Goal: Information Seeking & Learning: Learn about a topic

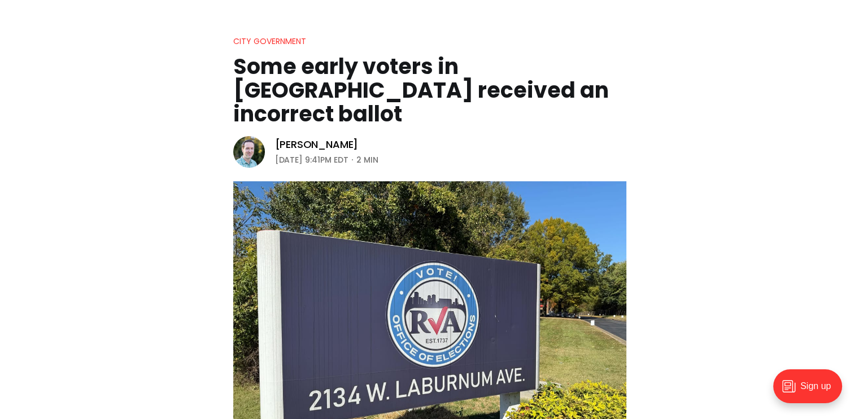
scroll to position [114, 0]
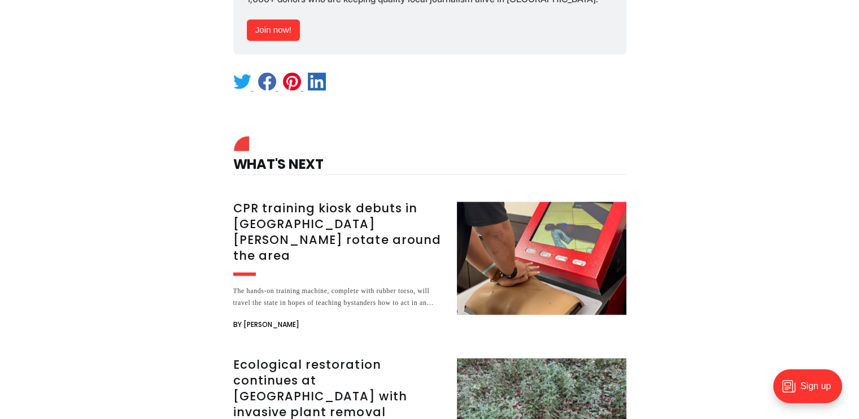
scroll to position [2124, 0]
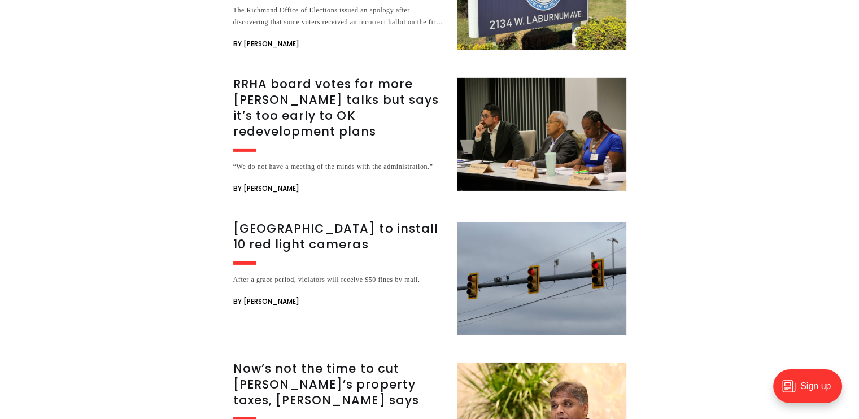
scroll to position [3663, 0]
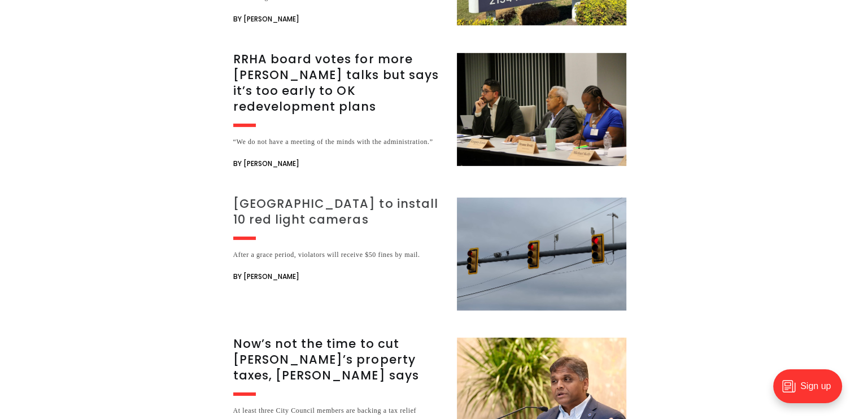
click at [285, 196] on h3 "Richmond to install 10 red light cameras" at bounding box center [338, 212] width 210 height 32
